Goal: Subscribe to service/newsletter

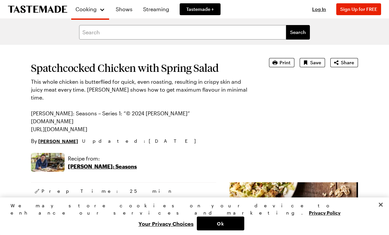
click at [369, 10] on span "Sign Up for FREE" at bounding box center [358, 9] width 37 height 6
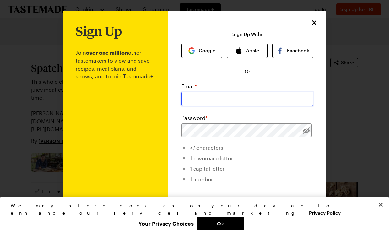
click at [255, 98] on input "email" at bounding box center [247, 99] width 132 height 14
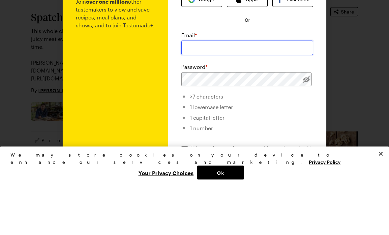
type input "[EMAIL_ADDRESS][DOMAIN_NAME]"
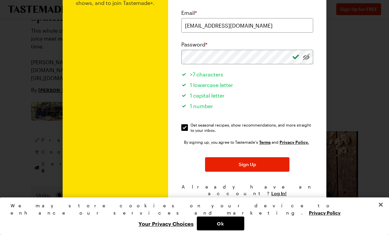
scroll to position [73, 0]
click at [258, 165] on button "Sign Up" at bounding box center [247, 164] width 84 height 14
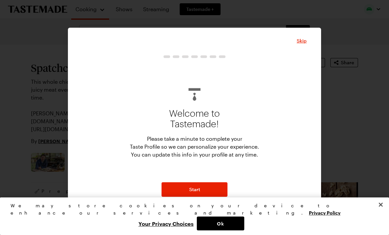
click at [204, 194] on button "Start" at bounding box center [194, 189] width 66 height 14
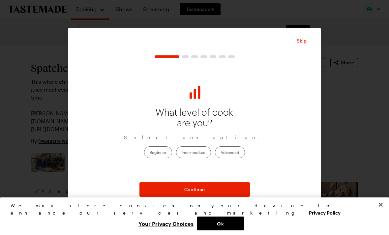
click at [236, 155] on label "Advanced" at bounding box center [230, 152] width 30 height 12
click at [220, 152] on input "Advanced" at bounding box center [220, 152] width 0 height 0
click at [232, 190] on button "Continue" at bounding box center [194, 189] width 110 height 14
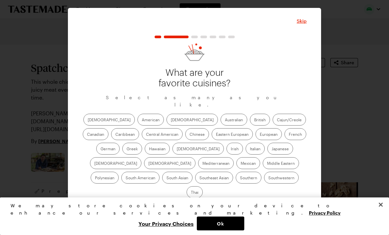
click at [272, 125] on label "Cajun/Creole" at bounding box center [288, 120] width 33 height 12
click at [277, 120] on input "Cajun/Creole" at bounding box center [277, 120] width 0 height 0
click at [211, 138] on label "Eastern European" at bounding box center [231, 134] width 41 height 12
click at [216, 135] on European "Eastern European" at bounding box center [216, 135] width 0 height 0
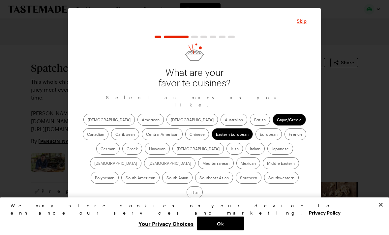
click at [137, 124] on label "American" at bounding box center [150, 120] width 26 height 12
click at [142, 120] on input "American" at bounding box center [142, 120] width 0 height 0
click at [284, 138] on label "French" at bounding box center [295, 134] width 22 height 12
click at [288, 135] on input "French" at bounding box center [288, 135] width 0 height 0
click at [142, 143] on label "Greek" at bounding box center [132, 149] width 20 height 12
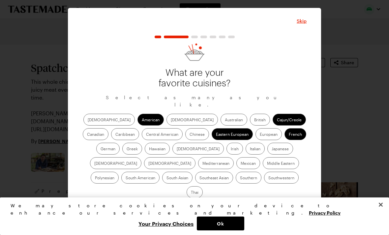
click at [126, 149] on input "Greek" at bounding box center [126, 149] width 0 height 0
click at [172, 153] on label "[DEMOGRAPHIC_DATA]" at bounding box center [197, 149] width 51 height 12
click at [176, 149] on input "[DEMOGRAPHIC_DATA]" at bounding box center [176, 149] width 0 height 0
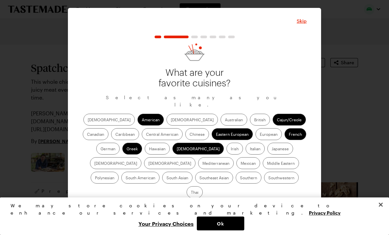
click at [245, 153] on label "Italian" at bounding box center [254, 149] width 19 height 12
click at [250, 149] on input "Italian" at bounding box center [250, 149] width 0 height 0
click at [235, 182] on label "Southern" at bounding box center [248, 178] width 26 height 12
click at [240, 178] on input "Southern" at bounding box center [240, 178] width 0 height 0
click at [236, 168] on label "Mexican" at bounding box center [248, 163] width 24 height 12
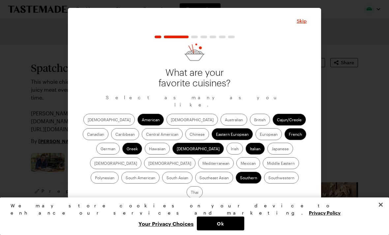
click at [240, 164] on input "Mexican" at bounding box center [240, 164] width 0 height 0
click at [267, 152] on label "Japanese" at bounding box center [280, 149] width 26 height 12
click at [271, 149] on input "Japanese" at bounding box center [271, 149] width 0 height 0
click at [213, 202] on button "Continue" at bounding box center [194, 209] width 110 height 14
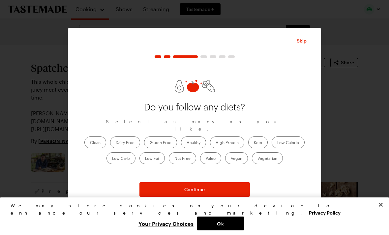
click at [219, 191] on button "Continue" at bounding box center [194, 189] width 110 height 14
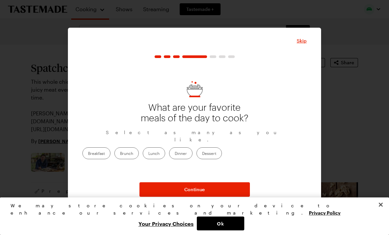
click at [192, 151] on label "Dinner" at bounding box center [180, 153] width 23 height 12
click at [174, 154] on input "Dinner" at bounding box center [174, 154] width 0 height 0
click at [210, 194] on button "Continue" at bounding box center [194, 189] width 110 height 14
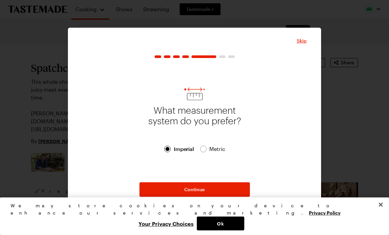
click at [223, 196] on button "Continue" at bounding box center [194, 189] width 110 height 14
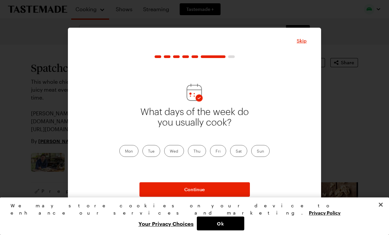
click at [133, 152] on label "Mon" at bounding box center [128, 151] width 19 height 12
click at [125, 151] on input "Mon" at bounding box center [125, 151] width 0 height 0
click at [159, 151] on label "Tue" at bounding box center [151, 151] width 18 height 12
click at [148, 151] on input "Tue" at bounding box center [148, 151] width 0 height 0
click at [181, 151] on label "Wed" at bounding box center [174, 151] width 20 height 12
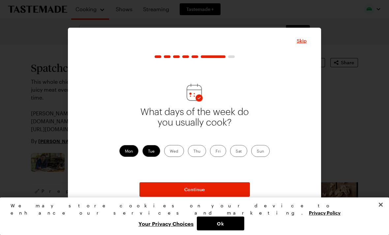
click at [170, 151] on input "Wed" at bounding box center [170, 151] width 0 height 0
click at [203, 153] on label "Thu" at bounding box center [197, 151] width 18 height 12
click at [193, 151] on input "Thu" at bounding box center [193, 151] width 0 height 0
click at [228, 149] on div "Mon Tue Wed Thu Fri Sat Sun" at bounding box center [194, 151] width 150 height 12
click at [219, 154] on label "Fri" at bounding box center [218, 151] width 16 height 12
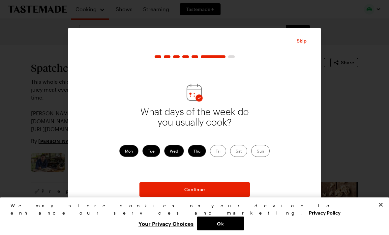
click at [215, 151] on input "Fri" at bounding box center [215, 151] width 0 height 0
click at [241, 149] on label "Sat" at bounding box center [238, 151] width 17 height 12
click at [235, 151] on input "Sat" at bounding box center [235, 151] width 0 height 0
click at [205, 191] on button "Continue" at bounding box center [194, 189] width 110 height 14
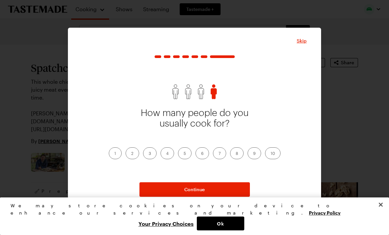
click at [132, 156] on label "2" at bounding box center [131, 153] width 13 height 12
click at [131, 154] on input "2" at bounding box center [131, 154] width 0 height 0
click at [215, 190] on button "Continue" at bounding box center [194, 189] width 110 height 14
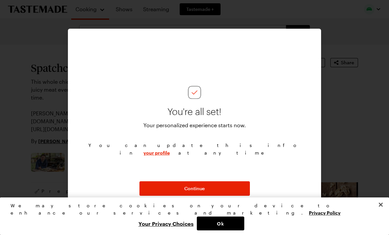
click at [200, 192] on button "Continue" at bounding box center [194, 188] width 110 height 14
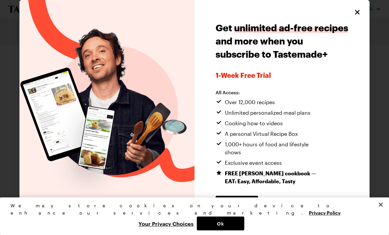
click at [356, 14] on icon "Close" at bounding box center [357, 12] width 5 height 5
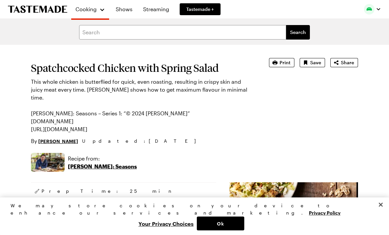
click at [276, 65] on icon "button" at bounding box center [274, 62] width 7 height 7
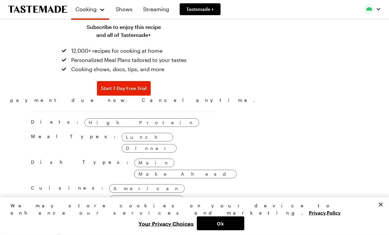
scroll to position [323, 0]
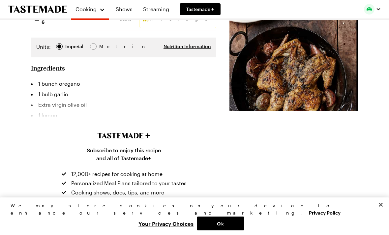
type textarea "x"
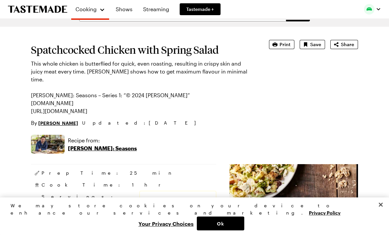
scroll to position [17, 0]
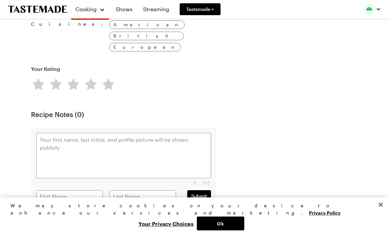
type textarea "x"
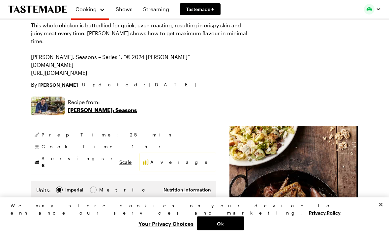
scroll to position [55, 0]
